Goal: Transaction & Acquisition: Download file/media

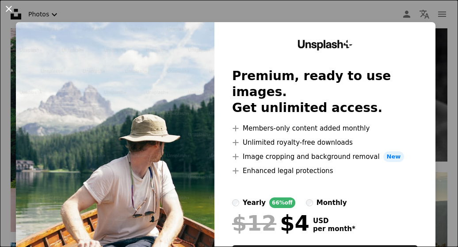
click at [9, 11] on button "An X shape" at bounding box center [9, 9] width 11 height 11
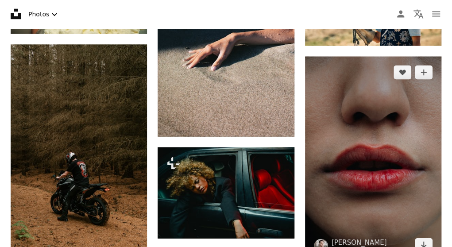
scroll to position [752, 0]
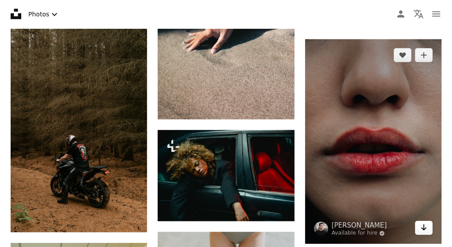
click at [424, 226] on icon "Arrow pointing down" at bounding box center [423, 227] width 7 height 11
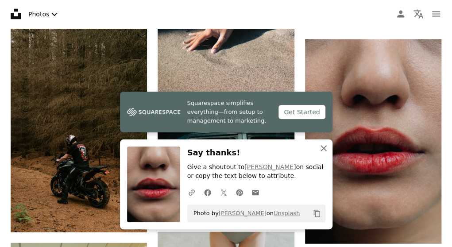
click at [328, 147] on icon "An X shape" at bounding box center [323, 148] width 11 height 11
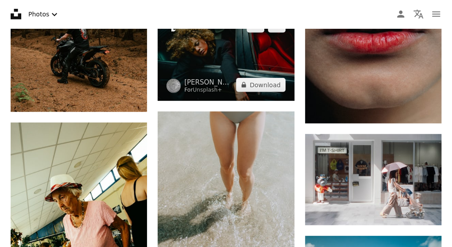
scroll to position [885, 0]
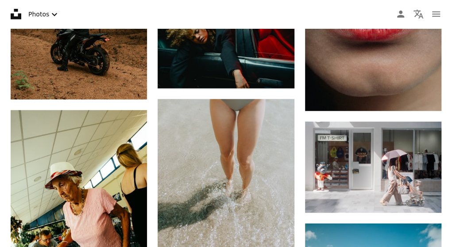
click at [445, 240] on div at bounding box center [445, 240] width 0 height 0
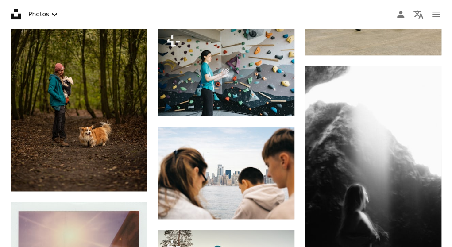
scroll to position [5664, 0]
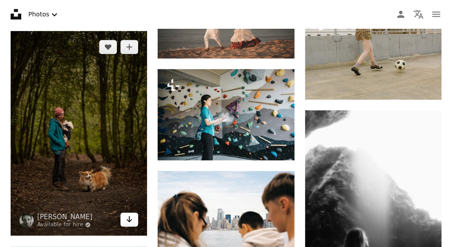
click at [129, 214] on icon "Arrow pointing down" at bounding box center [129, 219] width 7 height 11
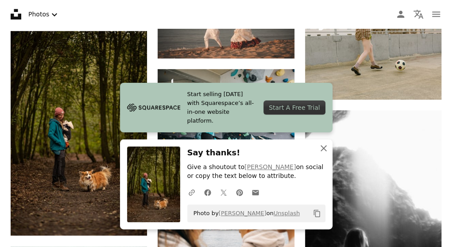
click at [325, 146] on icon "button" at bounding box center [323, 148] width 6 height 6
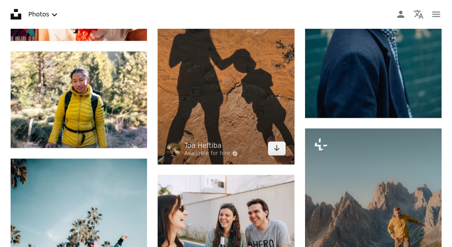
scroll to position [7213, 0]
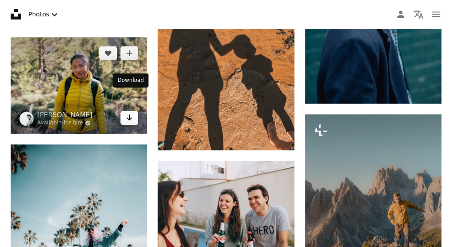
click at [134, 111] on link "Arrow pointing down" at bounding box center [129, 118] width 18 height 14
